Goal: Communication & Community: Answer question/provide support

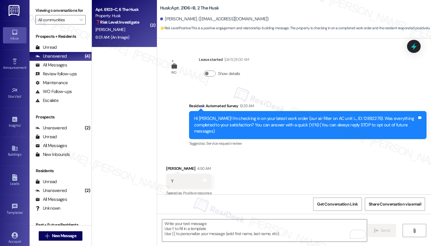
scroll to position [49, 0]
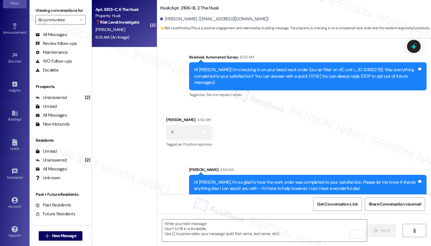
click at [120, 25] on div "Apt. 6103~C, 6 The Husk Property: Husk ❓ Risk Level: Investigate No message tex…" at bounding box center [123, 16] width 56 height 20
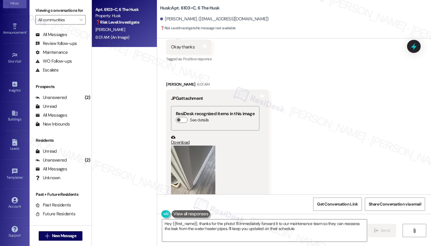
scroll to position [393, 0]
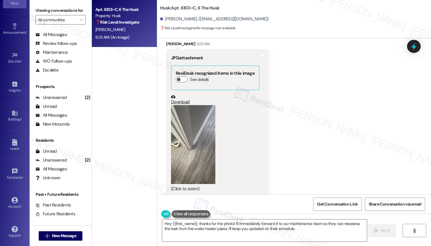
click at [185, 126] on button "Zoom image" at bounding box center [193, 144] width 44 height 79
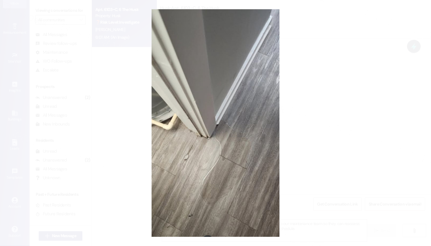
click at [336, 148] on button "Unzoom image" at bounding box center [215, 123] width 431 height 246
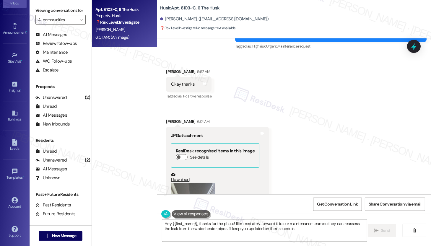
scroll to position [232, 0]
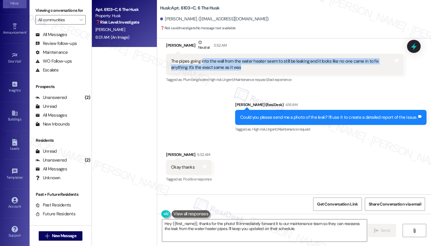
drag, startPoint x: 198, startPoint y: 56, endPoint x: 244, endPoint y: 58, distance: 46.4
click at [244, 58] on div "The pipes going into the wall from the water heater seem to still be leaking an…" at bounding box center [282, 64] width 223 height 13
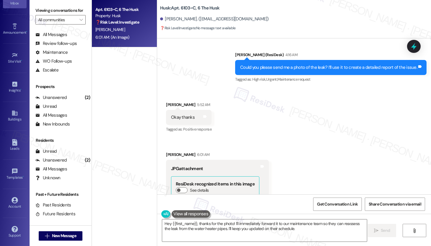
scroll to position [393, 0]
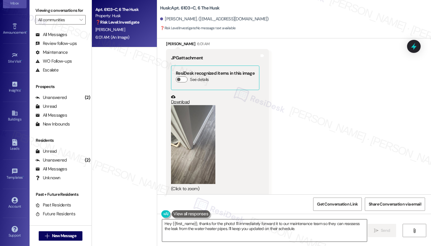
click at [246, 229] on textarea "Hey {{first_name}}, thanks for the photo! I'll immediately forward it to our ma…" at bounding box center [264, 230] width 205 height 22
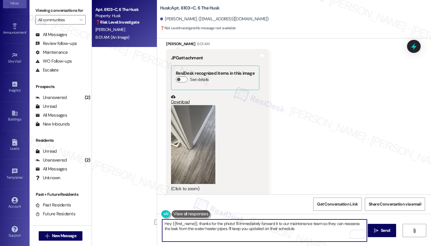
drag, startPoint x: 295, startPoint y: 231, endPoint x: 215, endPoint y: 228, distance: 79.7
click at [215, 228] on textarea "Hey {{first_name}}, thanks for the photo! I'll immediately forward it to our ma…" at bounding box center [264, 230] width 205 height 22
click at [291, 232] on textarea "Hey {{first_name}}, thanks for the photo! I'll immediately forward it to our ma…" at bounding box center [264, 230] width 205 height 22
drag, startPoint x: 292, startPoint y: 230, endPoint x: 238, endPoint y: 231, distance: 53.7
click at [238, 231] on textarea "Hey {{first_name}}, thanks for the photo! I'll immediately forward it to our ma…" at bounding box center [264, 230] width 205 height 22
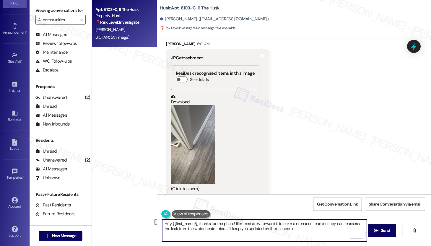
drag, startPoint x: 218, startPoint y: 227, endPoint x: 293, endPoint y: 232, distance: 75.2
click at [293, 232] on textarea "Hey {{first_name}}, thanks for the photo! I'll immediately forward it to our ma…" at bounding box center [264, 230] width 205 height 22
type textarea "Hey {{first_name}}, thanks for the photo! I'll immediately forward it to our ma…"
click at [370, 234] on button " Send" at bounding box center [381, 230] width 29 height 13
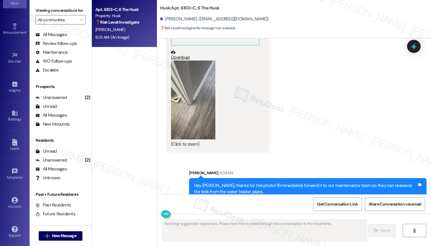
scroll to position [440, 0]
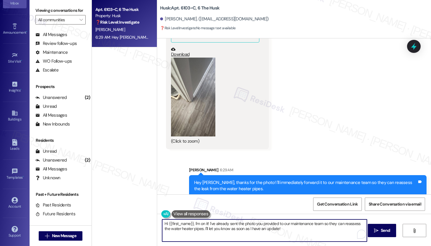
click at [206, 228] on textarea "Hi {{first_name}}, I'm on it! I've already sent the photo you provided to our m…" at bounding box center [264, 230] width 205 height 22
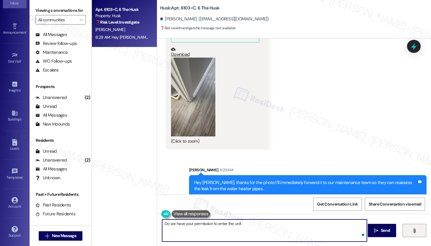
type textarea "Do we have your permission to enter the unit?"
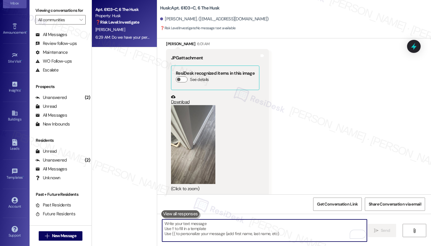
scroll to position [481, 0]
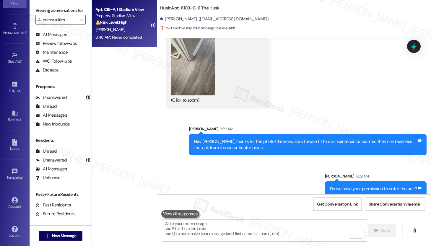
click at [122, 25] on div "⚠️ Risk Level: High The resident is reporting that a previously submitted work …" at bounding box center [122, 22] width 55 height 6
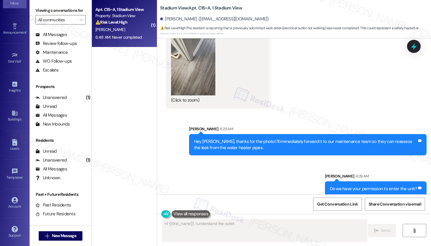
scroll to position [1, 0]
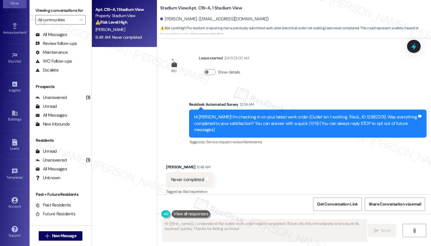
click at [245, 167] on div "Received via SMS [PERSON_NAME] 6:48 AM Never completed Tags and notes Tagged as…" at bounding box center [294, 176] width 274 height 50
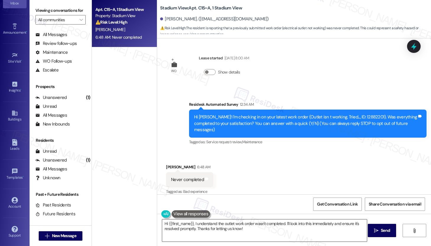
click at [210, 229] on textarea "Hi {{first_name}}, I understand the outlet work order wasn't completed. I'll lo…" at bounding box center [264, 230] width 205 height 22
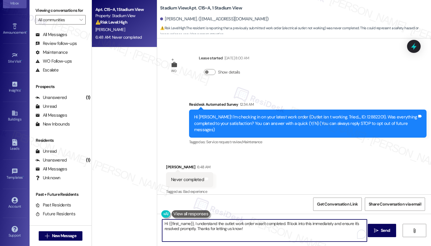
click at [210, 229] on textarea "Hi {{first_name}}, I understand the outlet work order wasn't completed. I'll lo…" at bounding box center [264, 230] width 205 height 22
paste textarea "work order wasn't completed to your satisfaction. I'm happy to help! Could you …"
drag, startPoint x: 228, startPoint y: 224, endPoint x: 305, endPoint y: 227, distance: 77.4
click at [305, 227] on textarea "Hi {{first_name}}, I understand the work order wasn't completed to your satisfa…" at bounding box center [264, 230] width 205 height 22
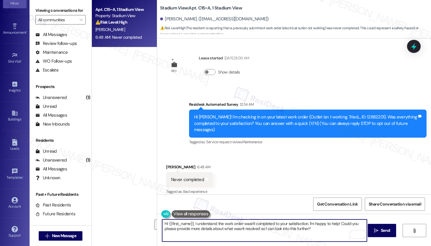
click at [315, 229] on textarea "Hi {{first_name}}, I understand the work order wasn't completed to your satisfa…" at bounding box center [264, 230] width 205 height 22
drag, startPoint x: 179, startPoint y: 230, endPoint x: 274, endPoint y: 229, distance: 94.4
click at [274, 229] on textarea "Hi {{first_name}}, I understand the work order wasn't completed to your satisfa…" at bounding box center [264, 230] width 205 height 22
click at [310, 229] on textarea "Hi {{first_name}}, I understand the work order wasn't completed to your satisfa…" at bounding box center [264, 230] width 205 height 22
drag, startPoint x: 249, startPoint y: 228, endPoint x: 299, endPoint y: 230, distance: 49.6
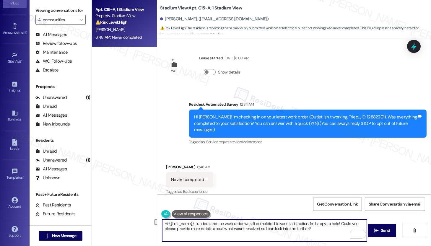
click at [299, 230] on textarea "Hi {{first_name}}, I understand the work order wasn't completed to your satisfa…" at bounding box center [264, 230] width 205 height 22
click at [314, 230] on textarea "Hi {{first_name}}, I understand the work order wasn't completed to your satisfa…" at bounding box center [264, 230] width 205 height 22
type textarea "Hi {{first_name}}, I understand the work order wasn't completed to your satisfa…"
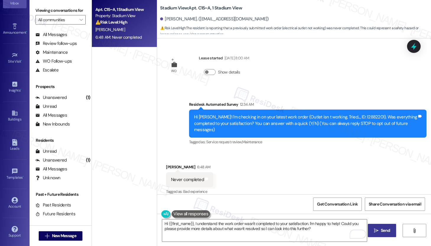
click at [378, 235] on button " Send" at bounding box center [381, 230] width 29 height 13
type textarea "Hi {{first_name}}, I understand the outlet work order wasn't completed. I'll lo…"
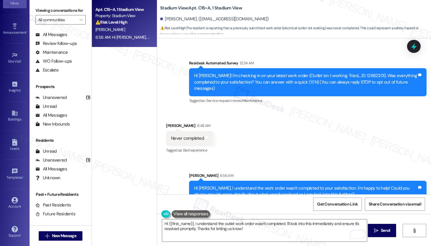
scroll to position [49, 0]
